Goal: Task Accomplishment & Management: Manage account settings

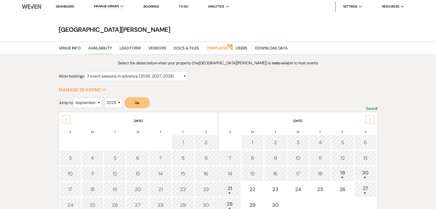
select select "3"
select select "9"
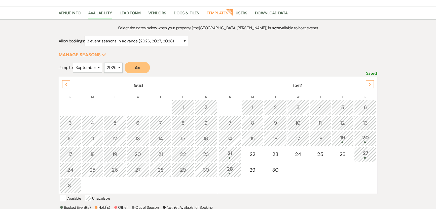
click at [112, 66] on select "2025 2026 2027 2028 2029" at bounding box center [113, 68] width 18 height 10
select select "2026"
click at [106, 63] on select "2025 2026 2027 2028 2029" at bounding box center [113, 68] width 18 height 10
click at [88, 66] on select "January February March April May June July August September October November De…" at bounding box center [87, 68] width 29 height 10
select select "8"
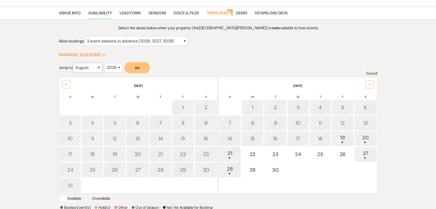
click at [74, 63] on select "January February March April May June July August September October November De…" at bounding box center [87, 68] width 29 height 10
click at [143, 68] on button "Go" at bounding box center [137, 67] width 25 height 11
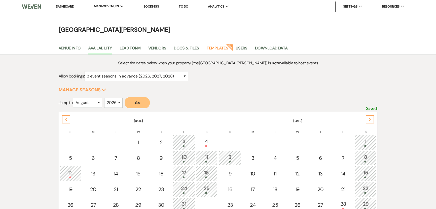
click at [65, 7] on link "Dashboard" at bounding box center [65, 6] width 18 height 4
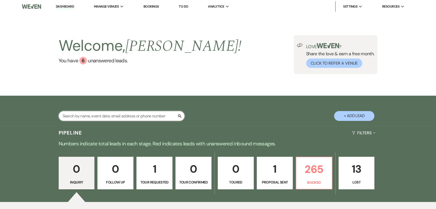
click at [142, 116] on input "text" at bounding box center [122, 116] width 126 height 10
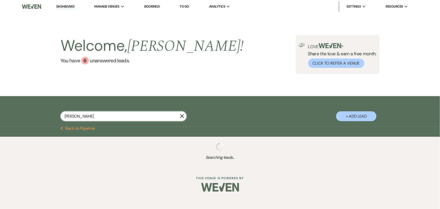
type input "[PERSON_NAME]"
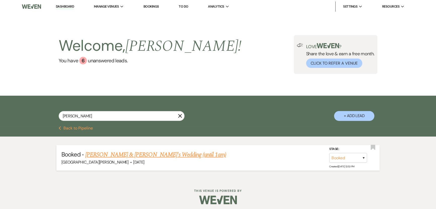
click at [145, 151] on link "[PERSON_NAME] & [PERSON_NAME]'s Wedding (until 1am)" at bounding box center [155, 154] width 141 height 9
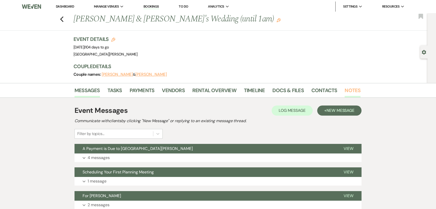
click at [348, 92] on link "Notes" at bounding box center [353, 91] width 16 height 11
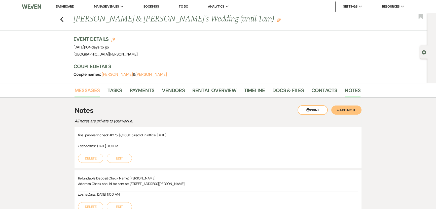
click at [84, 89] on link "Messages" at bounding box center [87, 91] width 25 height 11
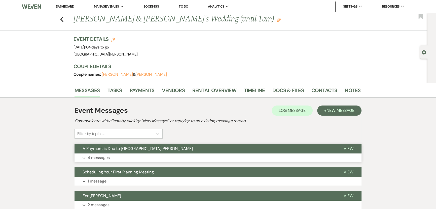
click at [155, 150] on span "A Payment is Due to [GEOGRAPHIC_DATA][PERSON_NAME]" at bounding box center [138, 148] width 110 height 5
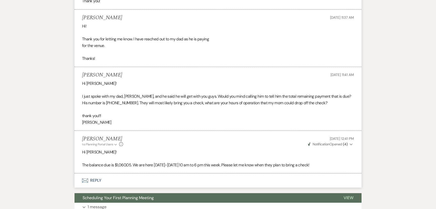
scroll to position [321, 0]
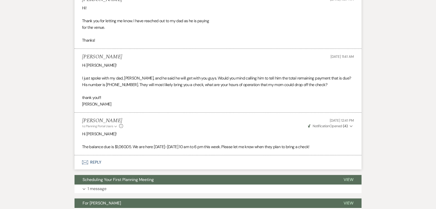
click at [90, 155] on button "Envelope Reply" at bounding box center [218, 162] width 287 height 14
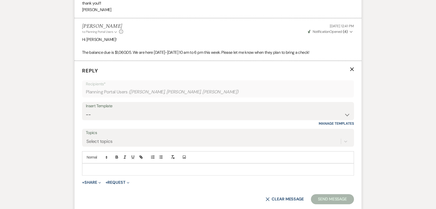
scroll to position [419, 0]
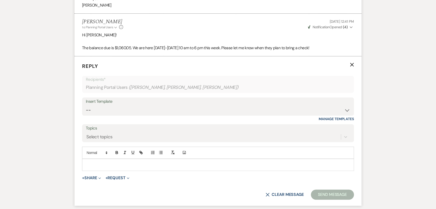
click at [129, 159] on div at bounding box center [218, 165] width 272 height 12
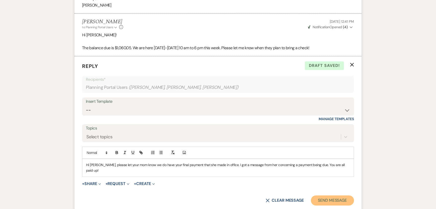
click at [329, 195] on button "Send Message" at bounding box center [332, 200] width 43 height 10
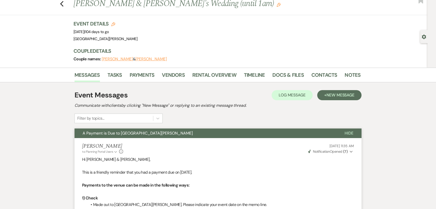
scroll to position [0, 0]
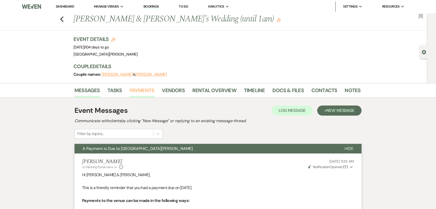
click at [147, 90] on link "Payments" at bounding box center [142, 91] width 25 height 11
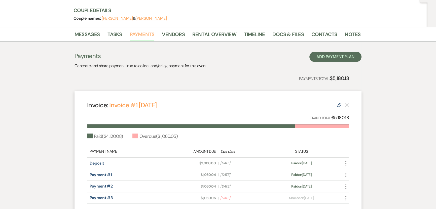
scroll to position [46, 0]
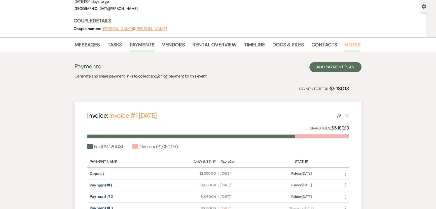
click at [350, 47] on link "Notes" at bounding box center [353, 46] width 16 height 11
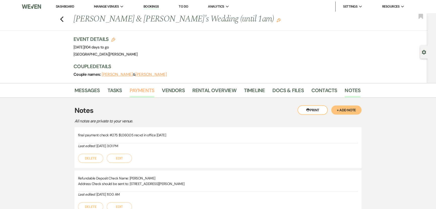
click at [143, 90] on link "Payments" at bounding box center [142, 91] width 25 height 11
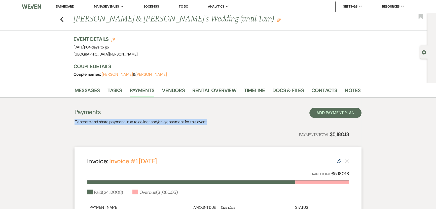
drag, startPoint x: 215, startPoint y: 121, endPoint x: 73, endPoint y: 122, distance: 142.1
click at [74, 124] on div "Messages Tasks Payments Vendors Rental Overview Timeline Docs & Files Contacts …" at bounding box center [218, 185] width 436 height 205
click at [72, 119] on div "Messages Tasks Payments Vendors Rental Overview Timeline Docs & Files Contacts …" at bounding box center [218, 185] width 436 height 205
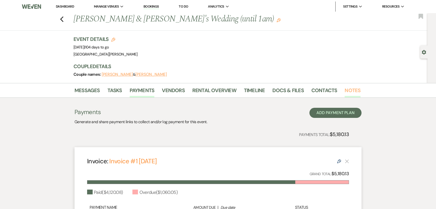
click at [345, 92] on link "Notes" at bounding box center [353, 91] width 16 height 11
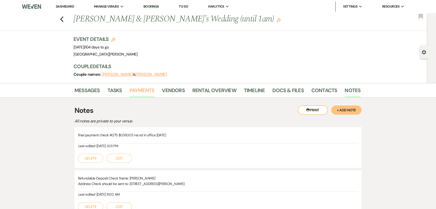
click at [142, 93] on link "Payments" at bounding box center [142, 91] width 25 height 11
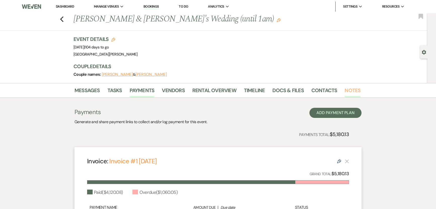
click at [345, 89] on link "Notes" at bounding box center [353, 91] width 16 height 11
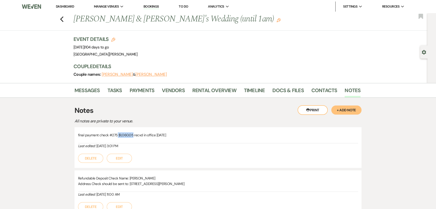
drag, startPoint x: 117, startPoint y: 133, endPoint x: 133, endPoint y: 135, distance: 15.9
click at [133, 135] on p "final payment check #275 $1,060.05 recvd in office [DATE]" at bounding box center [218, 135] width 280 height 6
click at [137, 90] on link "Payments" at bounding box center [142, 91] width 25 height 11
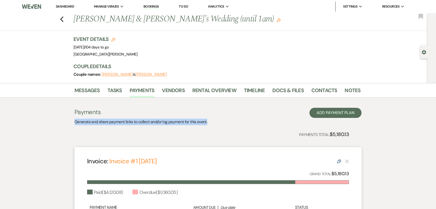
drag, startPoint x: 69, startPoint y: 121, endPoint x: 210, endPoint y: 121, distance: 140.9
click at [210, 121] on div "Messages Tasks Payments Vendors Rental Overview Timeline Docs & Files Contacts …" at bounding box center [218, 185] width 436 height 205
click at [216, 123] on div "Payments Generate and share payment links to collect and/or log payment for thi…" at bounding box center [218, 116] width 287 height 17
click at [204, 121] on p "Generate and share payment links to collect and/or log payment for this event." at bounding box center [141, 121] width 133 height 7
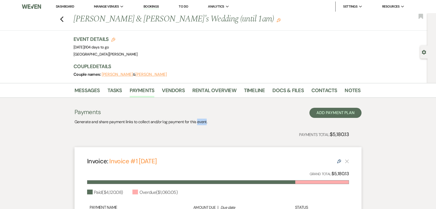
click at [204, 121] on p "Generate and share payment links to collect and/or log payment for this event." at bounding box center [141, 121] width 133 height 7
click at [243, 128] on div "Payments Generate and share payment links to collect and/or log payment for thi…" at bounding box center [218, 195] width 287 height 175
drag, startPoint x: 218, startPoint y: 120, endPoint x: 76, endPoint y: 120, distance: 142.4
click at [76, 120] on div "Payments Generate and share payment links to collect and/or log payment for thi…" at bounding box center [218, 116] width 287 height 17
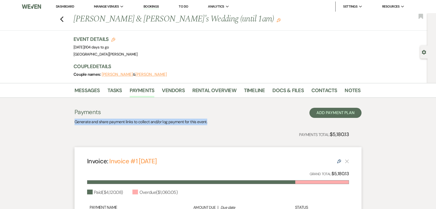
click at [72, 120] on div "Messages Tasks Payments Vendors Rental Overview Timeline Docs & Files Contacts …" at bounding box center [218, 185] width 436 height 205
